Goal: Navigation & Orientation: Find specific page/section

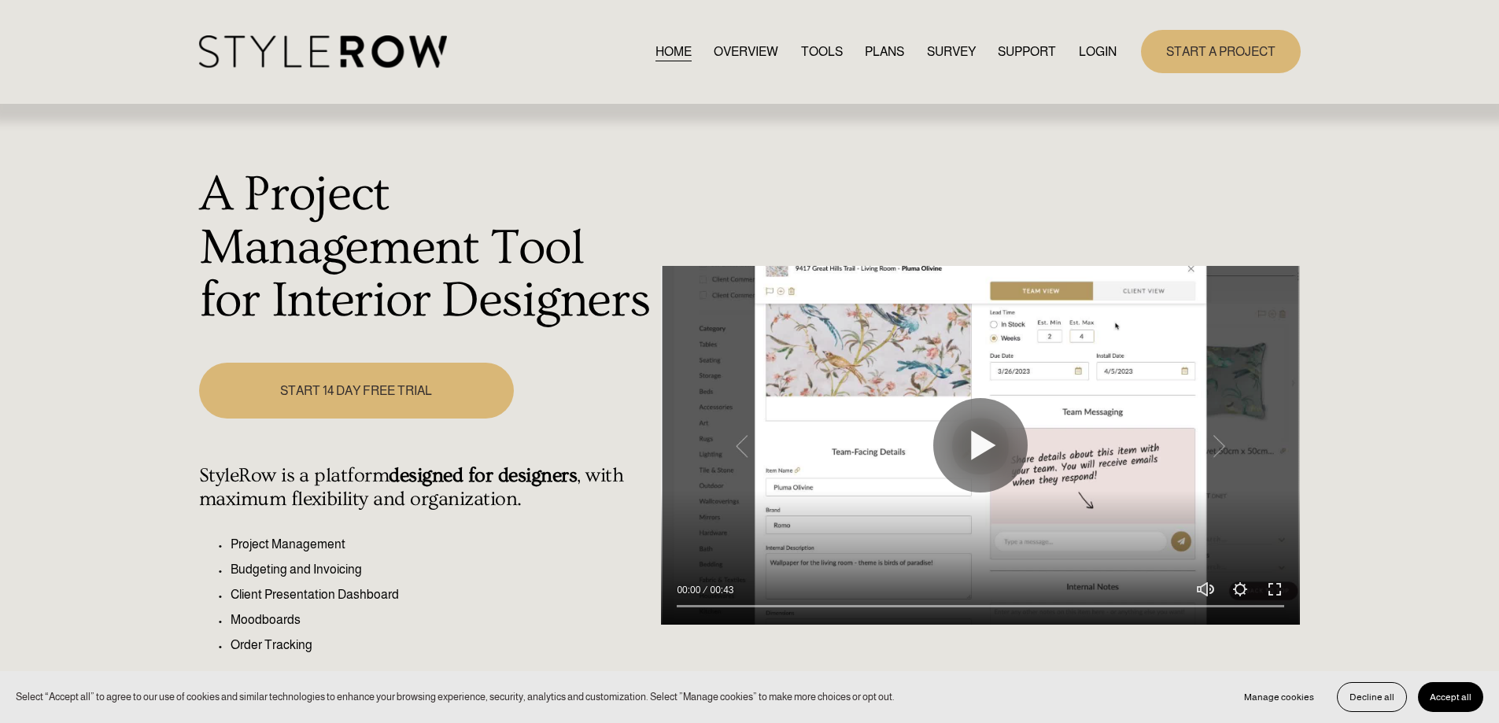
click at [751, 52] on link "OVERVIEW" at bounding box center [745, 51] width 65 height 21
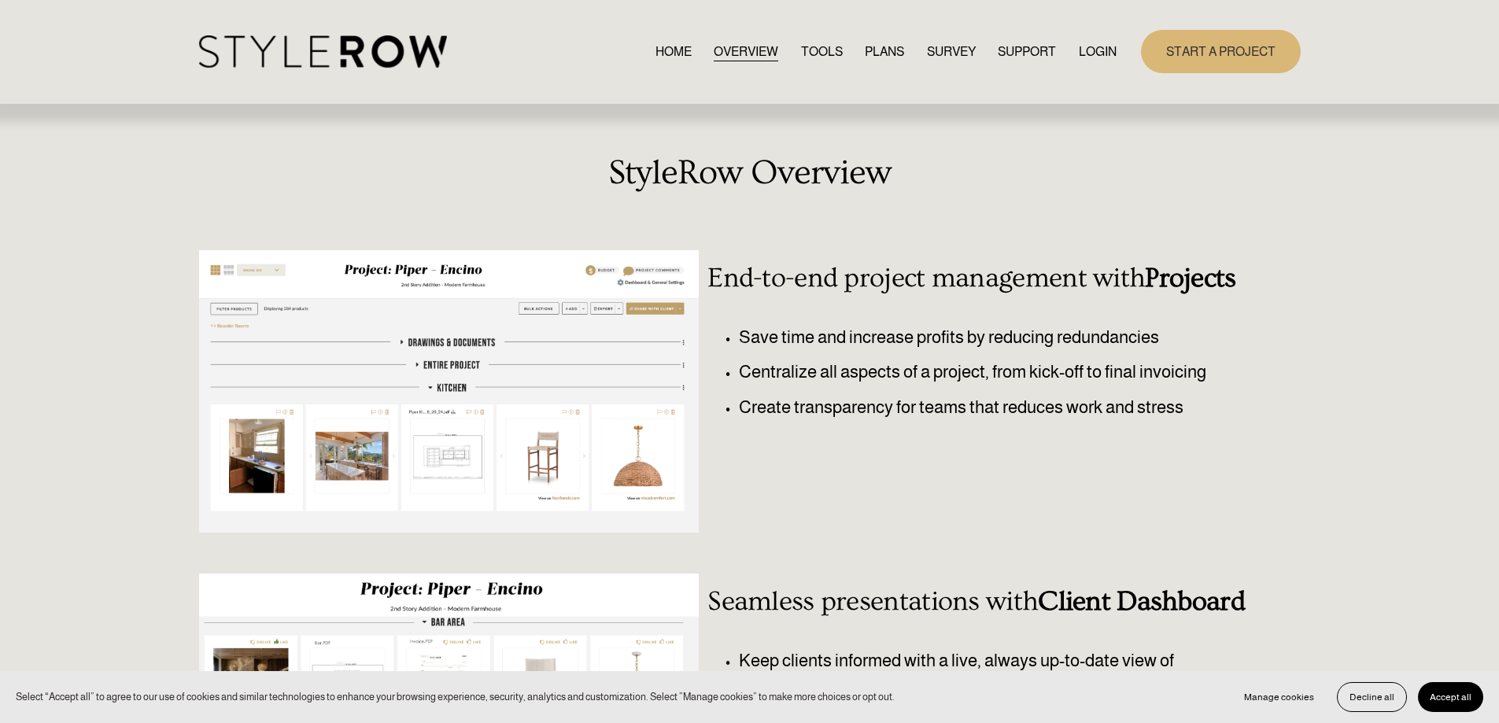
click at [816, 50] on link "TOOLS" at bounding box center [822, 51] width 42 height 21
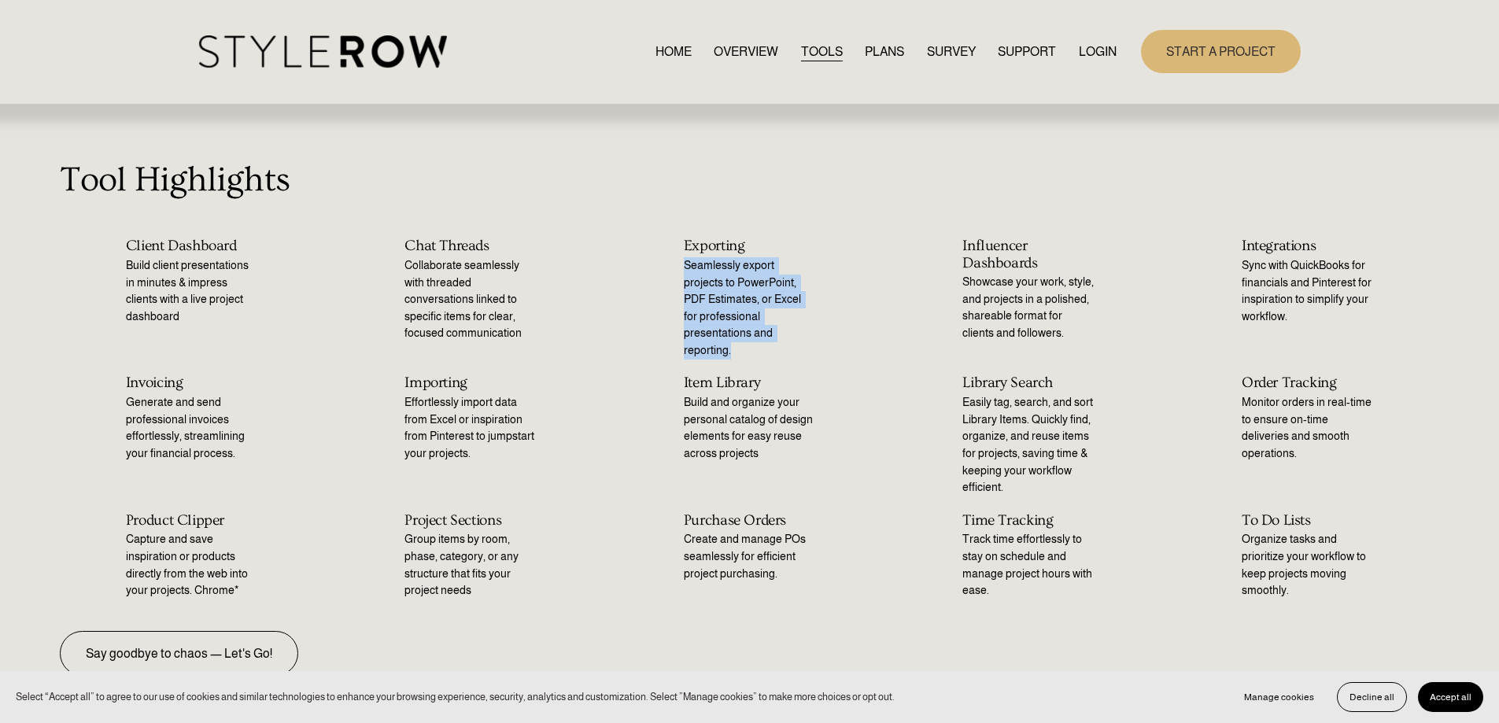
drag, startPoint x: 687, startPoint y: 262, endPoint x: 796, endPoint y: 328, distance: 127.8
click at [796, 328] on p "Seamlessly export projects to PowerPoint, PDF Estimates, or Excel for professio…" at bounding box center [749, 308] width 131 height 102
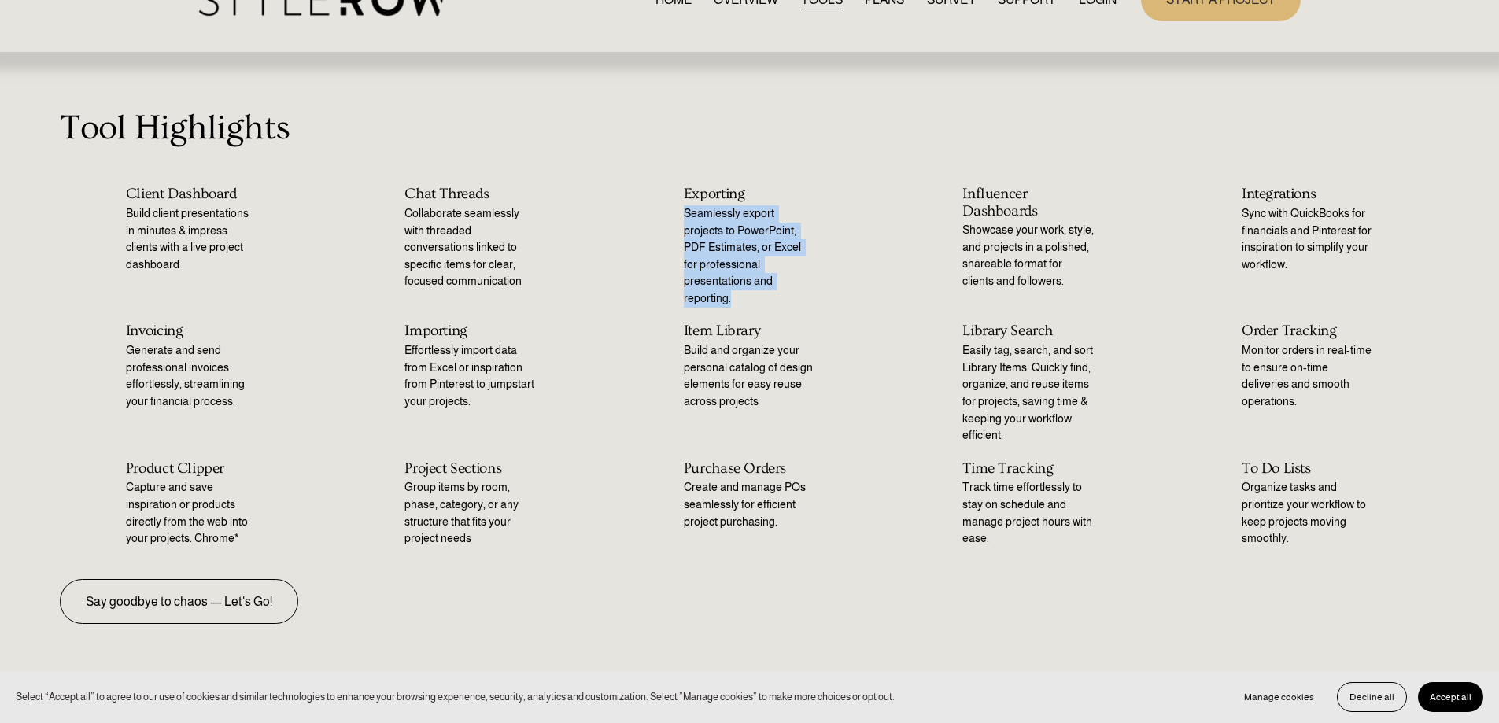
scroll to position [79, 0]
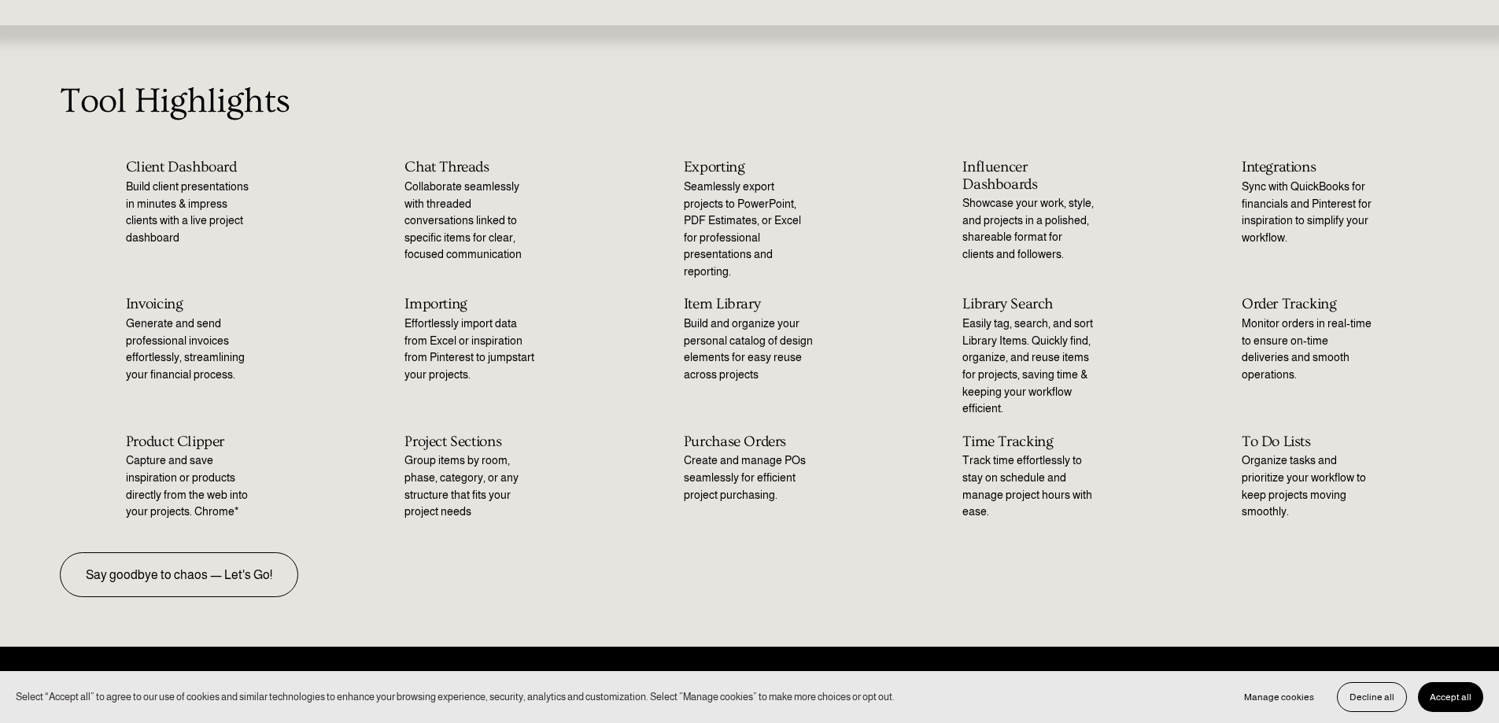
click at [695, 296] on h2 "Item Library" at bounding box center [749, 304] width 131 height 17
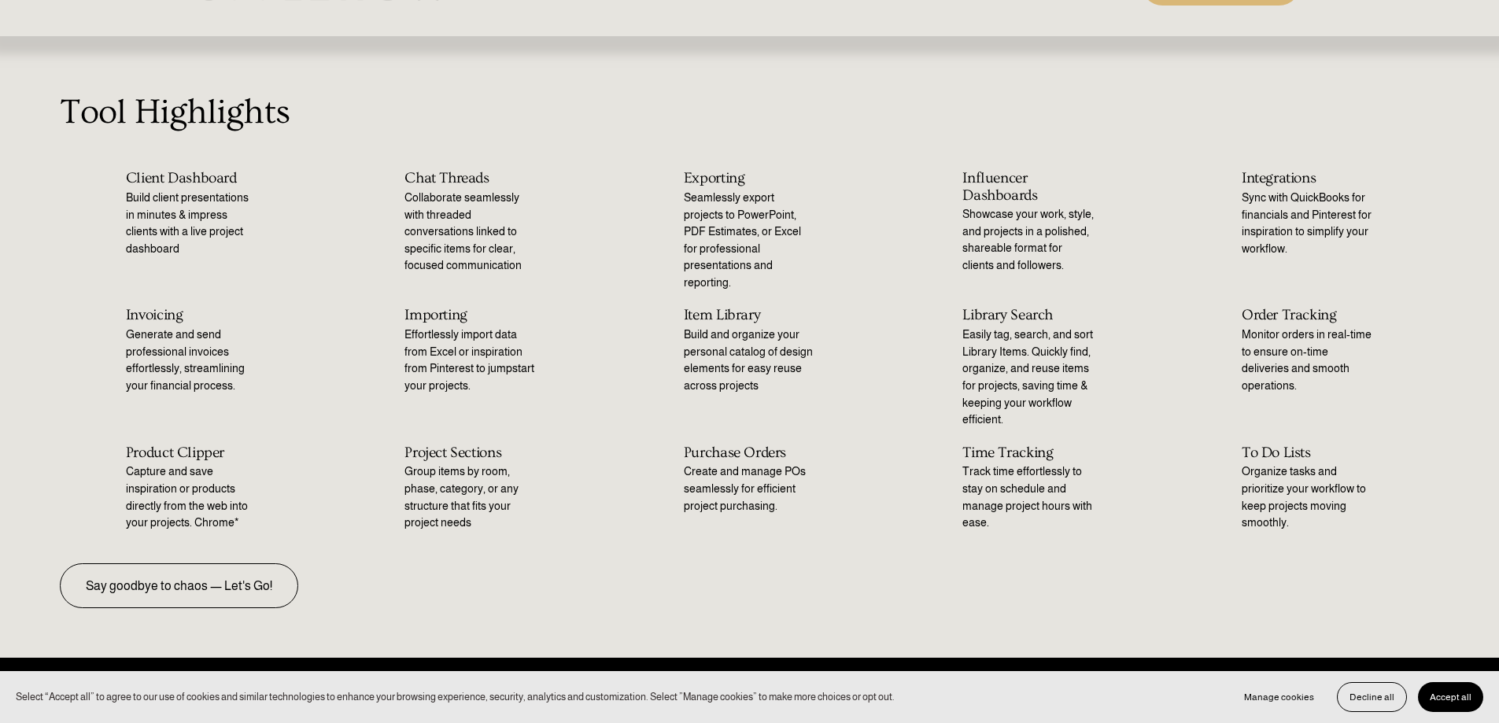
scroll to position [0, 0]
